Goal: Book appointment/travel/reservation

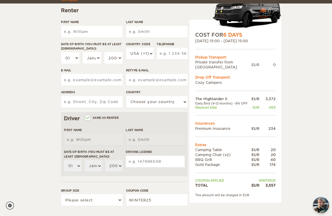
scroll to position [76, 0]
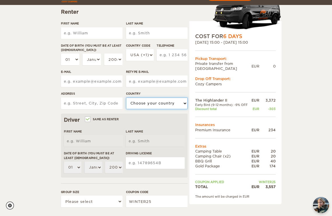
select select "54"
select select "02"
select select "05"
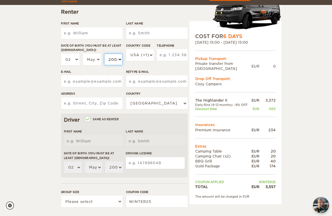
select select "1984"
select select "42"
type input "6041045"
type input "604104525"
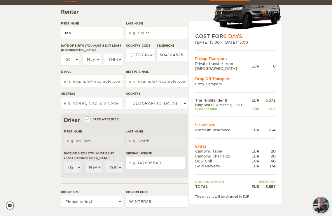
type input "Jan"
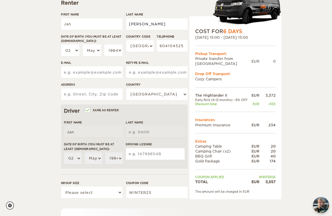
scroll to position [86, 0]
type input "[PERSON_NAME]"
click at [153, 115] on div "Driver Same as renter First Name Jan Last Name [PERSON_NAME] Date of birth (You…" at bounding box center [124, 136] width 126 height 64
type input "[EMAIL_ADDRESS][DOMAIN_NAME]"
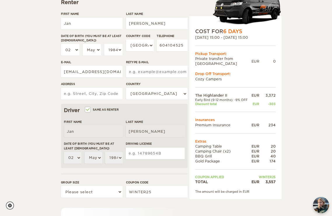
type input "[EMAIL_ADDRESS][DOMAIN_NAME]"
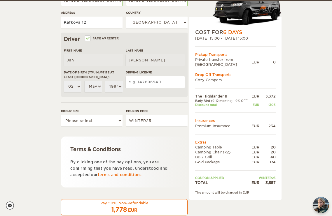
scroll to position [160, 0]
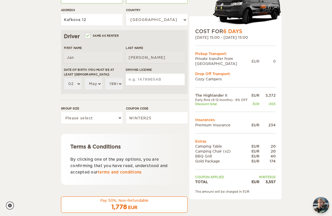
type input "Kafkova 12"
click at [103, 124] on div "Group size Please select 1 2" at bounding box center [91, 117] width 61 height 22
select select "2"
click at [144, 139] on div "Terms & Conditions By clicking one of the pay options, you are confirming that …" at bounding box center [124, 159] width 126 height 51
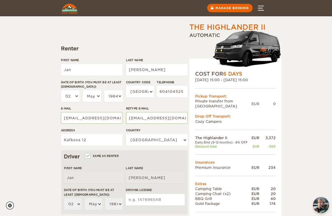
scroll to position [38, 0]
